Goal: Transaction & Acquisition: Purchase product/service

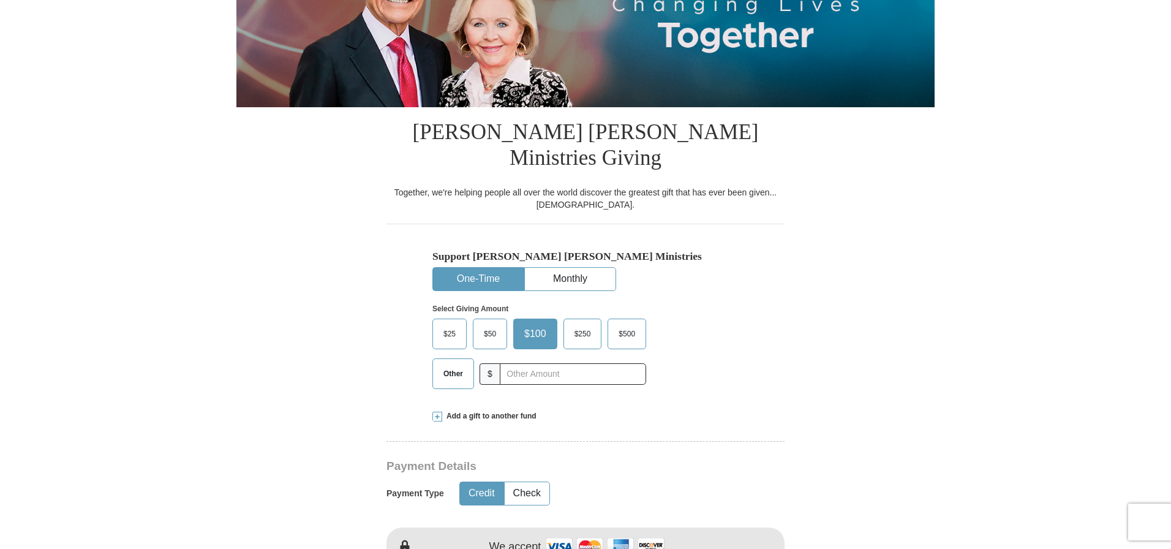
scroll to position [209, 0]
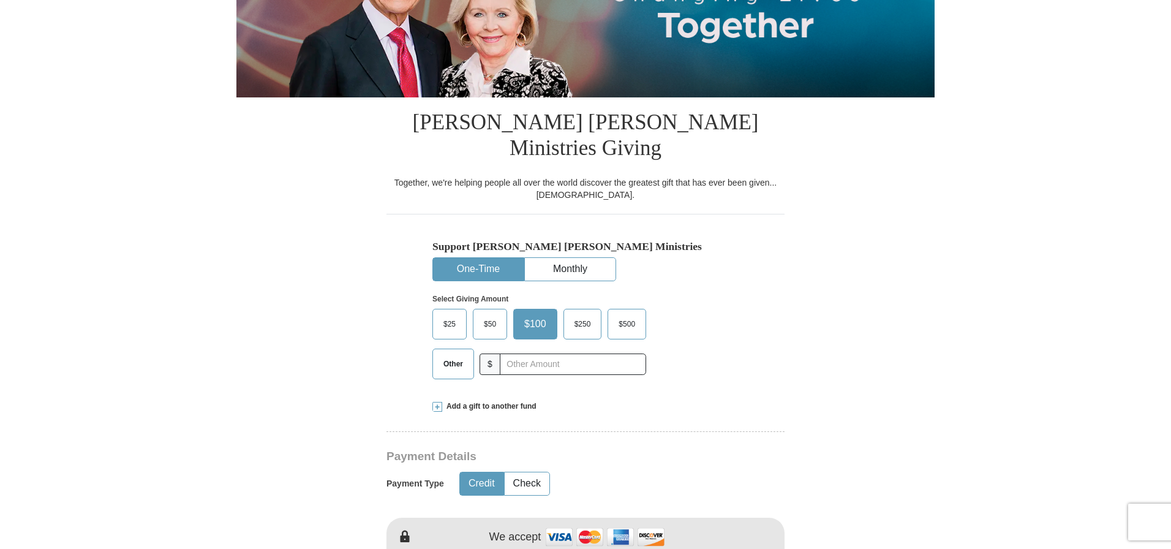
click at [452, 401] on span "Add a gift to another fund" at bounding box center [489, 406] width 94 height 10
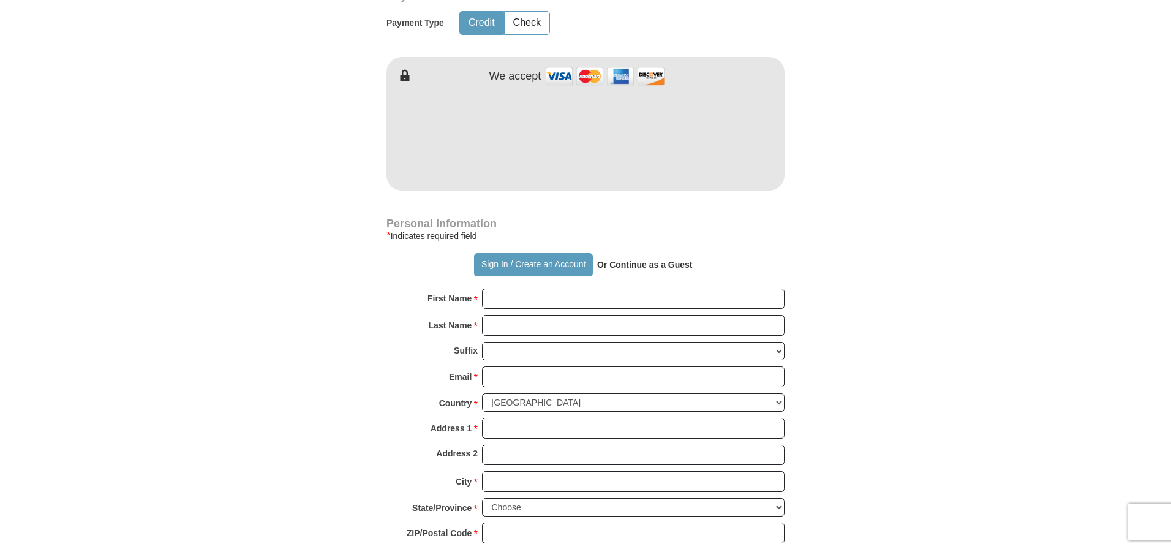
scroll to position [898, 0]
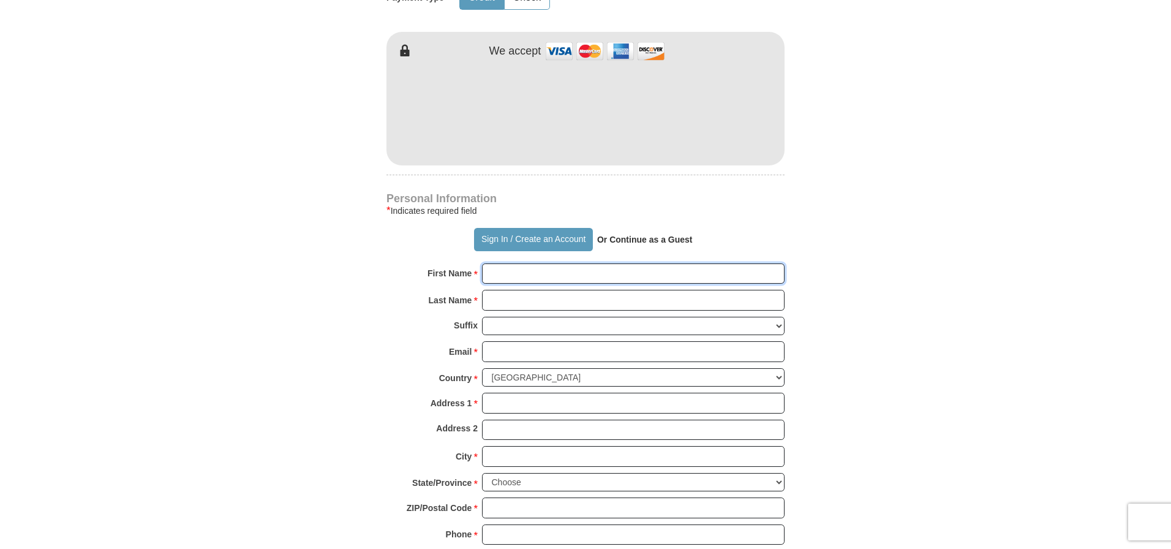
click at [492, 263] on input "First Name *" at bounding box center [633, 273] width 302 height 21
type input "[PERSON_NAME] & [PERSON_NAME]"
click at [497, 290] on input "Last Name *" at bounding box center [633, 300] width 302 height 21
type input "Rockwood"
click at [493, 341] on input "Email *" at bounding box center [633, 351] width 302 height 21
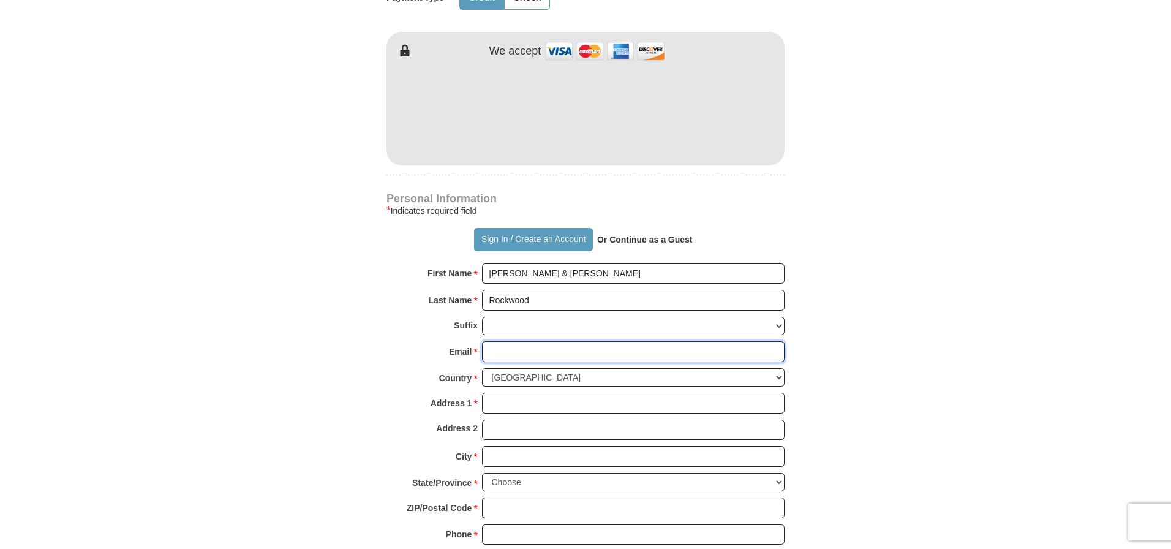
type input "[EMAIL_ADDRESS][DOMAIN_NAME]"
type input "[STREET_ADDRESS]"
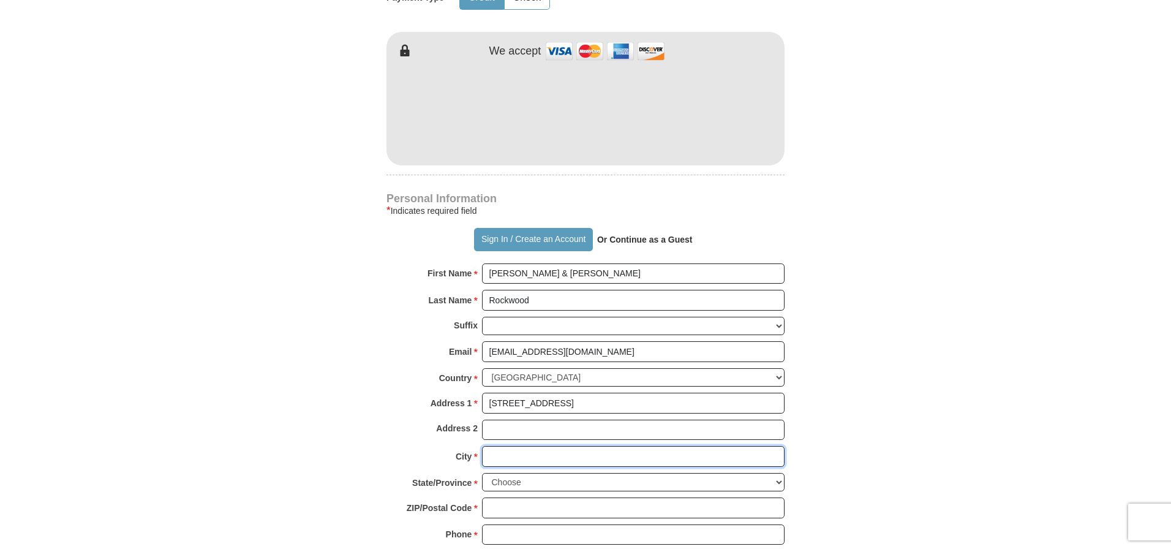
type input "Ypsilanti"
select select "MI"
type input "48198"
type input "2482073643"
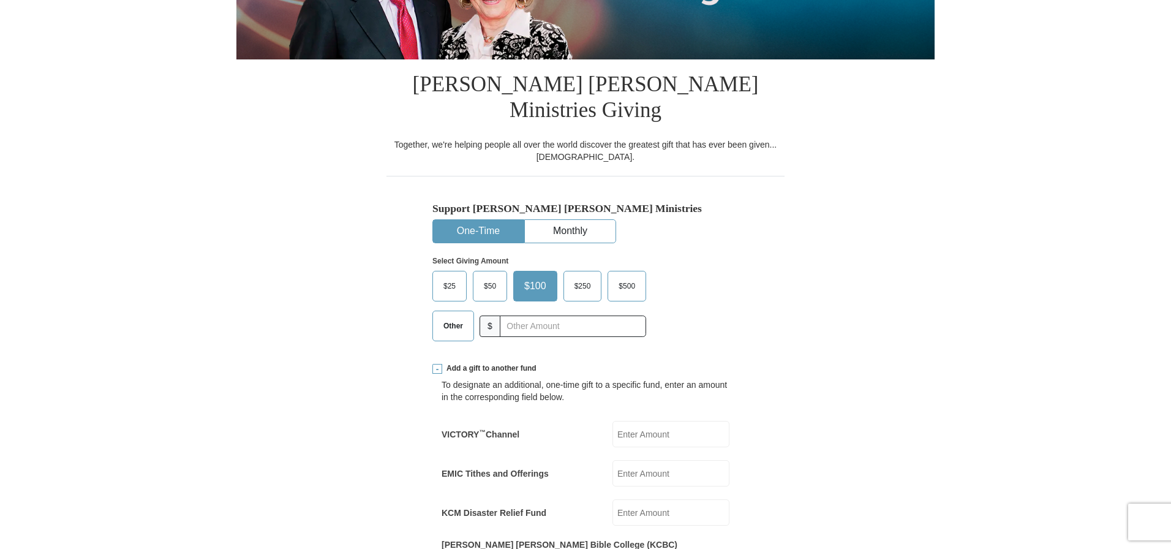
scroll to position [250, 0]
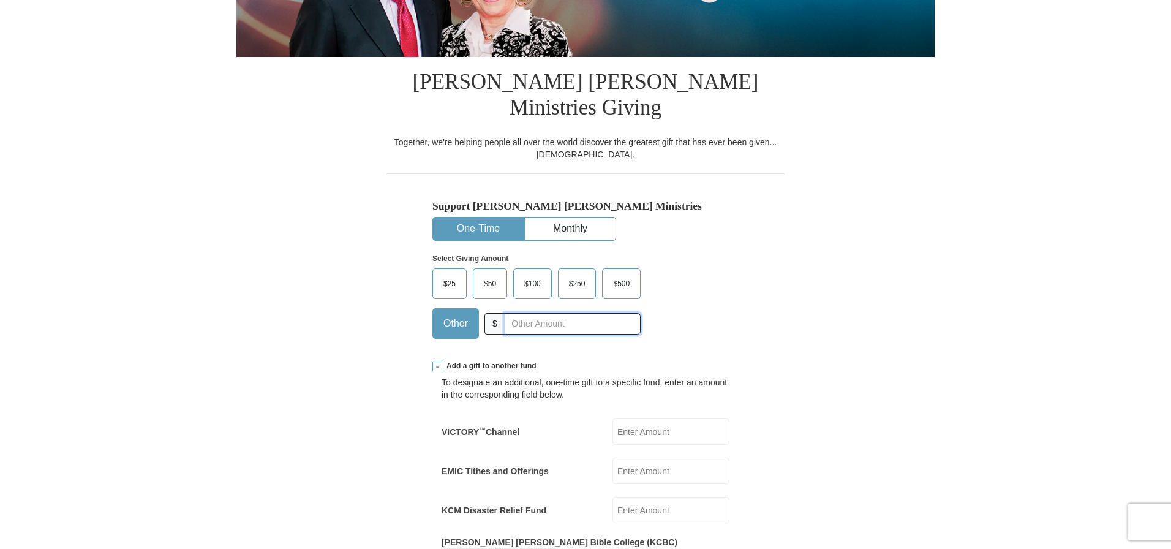
click at [513, 313] on input "text" at bounding box center [573, 323] width 136 height 21
click at [530, 275] on span "$100" at bounding box center [532, 284] width 29 height 18
click at [0, 0] on input "$100" at bounding box center [0, 0] width 0 height 0
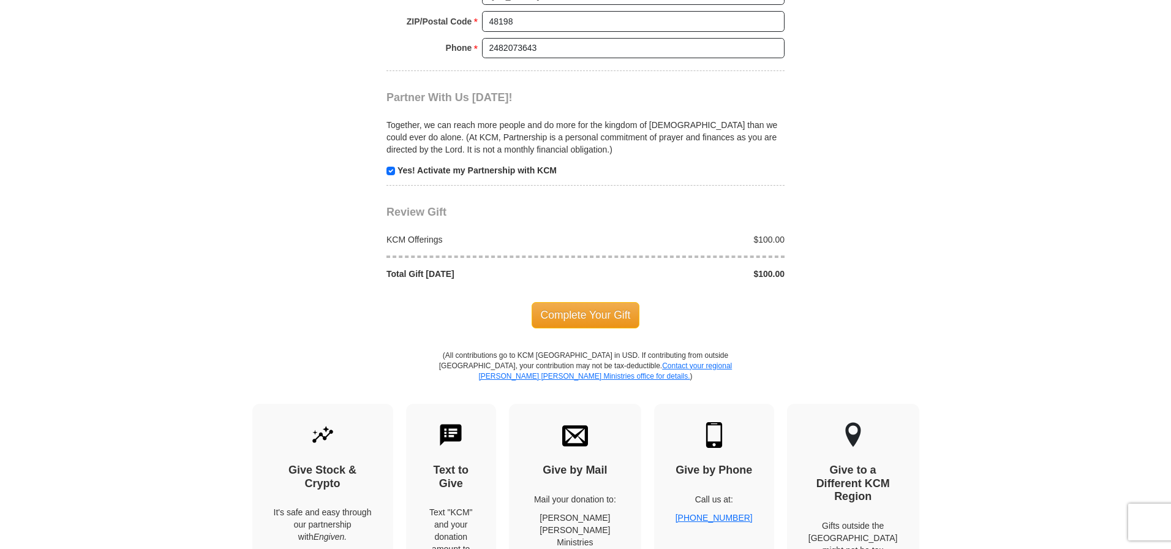
scroll to position [1384, 0]
click at [596, 302] on span "Complete Your Gift" at bounding box center [585, 315] width 108 height 26
